Goal: Complete application form

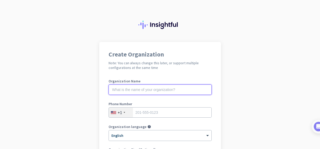
click at [172, 93] on input "text" at bounding box center [160, 89] width 103 height 10
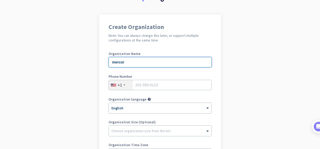
scroll to position [35, 0]
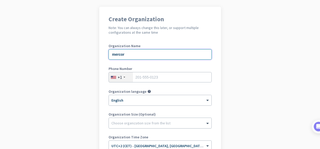
type input "mercor"
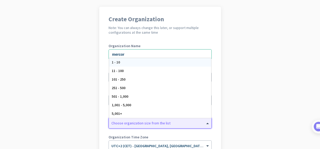
click at [139, 122] on div at bounding box center [160, 121] width 103 height 5
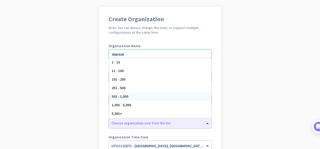
click at [247, 95] on app-onboarding-organization "Create Organization Note: You can always change this later, or support multiple…" at bounding box center [160, 119] width 320 height 224
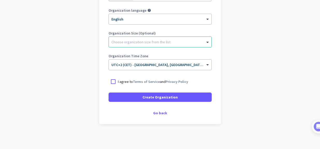
scroll to position [117, 0]
click at [157, 112] on div "Go back" at bounding box center [160, 113] width 103 height 4
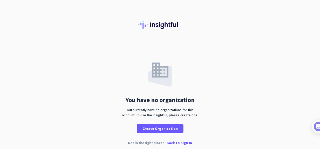
click at [250, 67] on div "You have no organization You currently have no organizations for this account. …" at bounding box center [160, 87] width 320 height 91
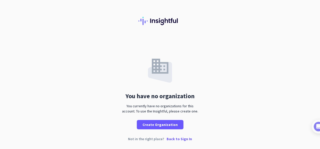
click at [174, 137] on p "Back to Sign In" at bounding box center [179, 139] width 25 height 4
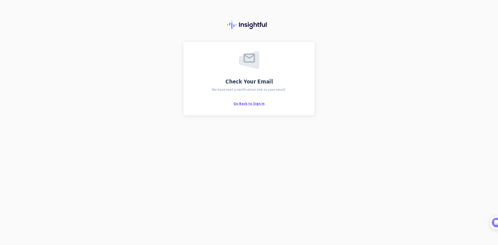
click at [246, 102] on span "Go Back to Sign In" at bounding box center [248, 103] width 31 height 5
